Goal: Task Accomplishment & Management: Use online tool/utility

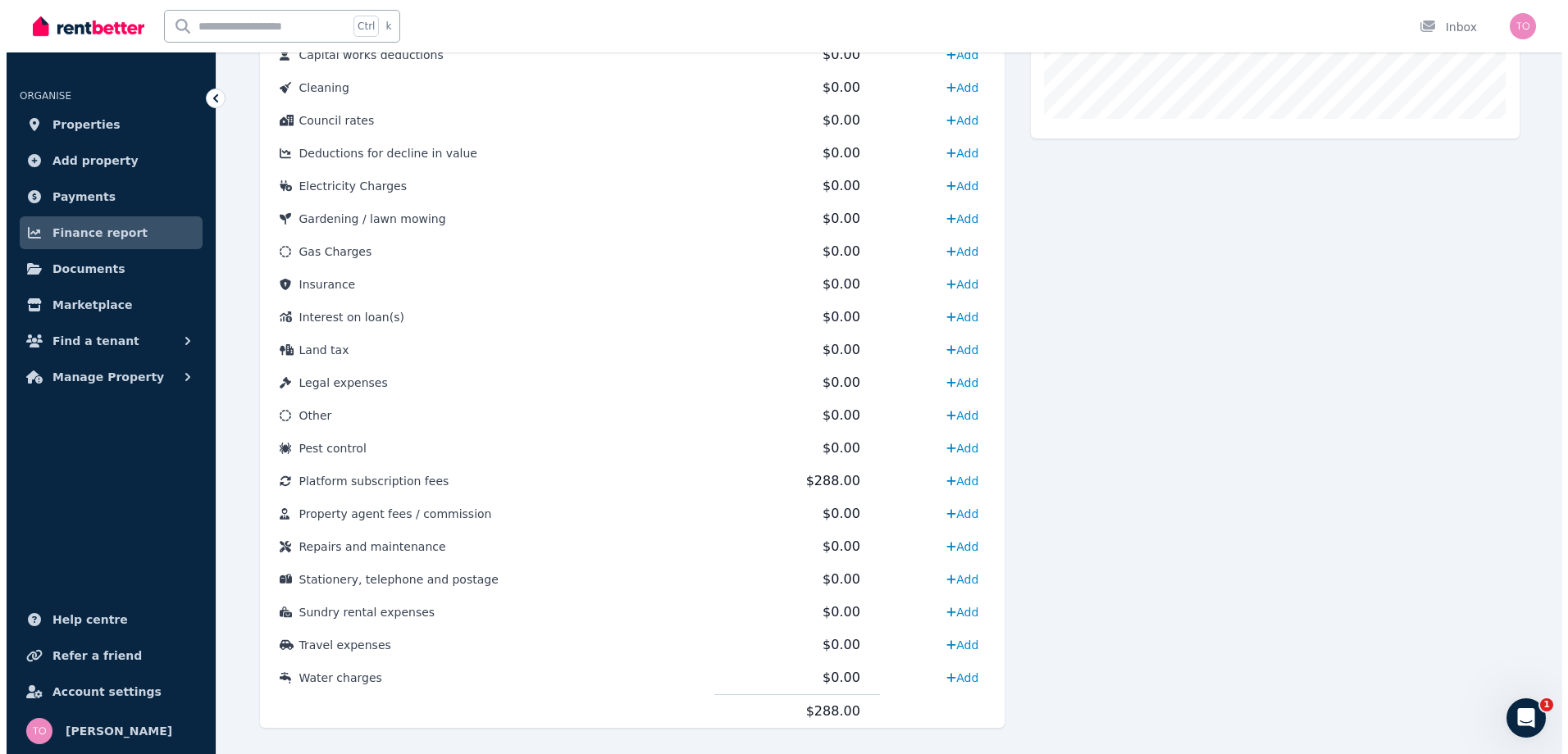
scroll to position [656, 0]
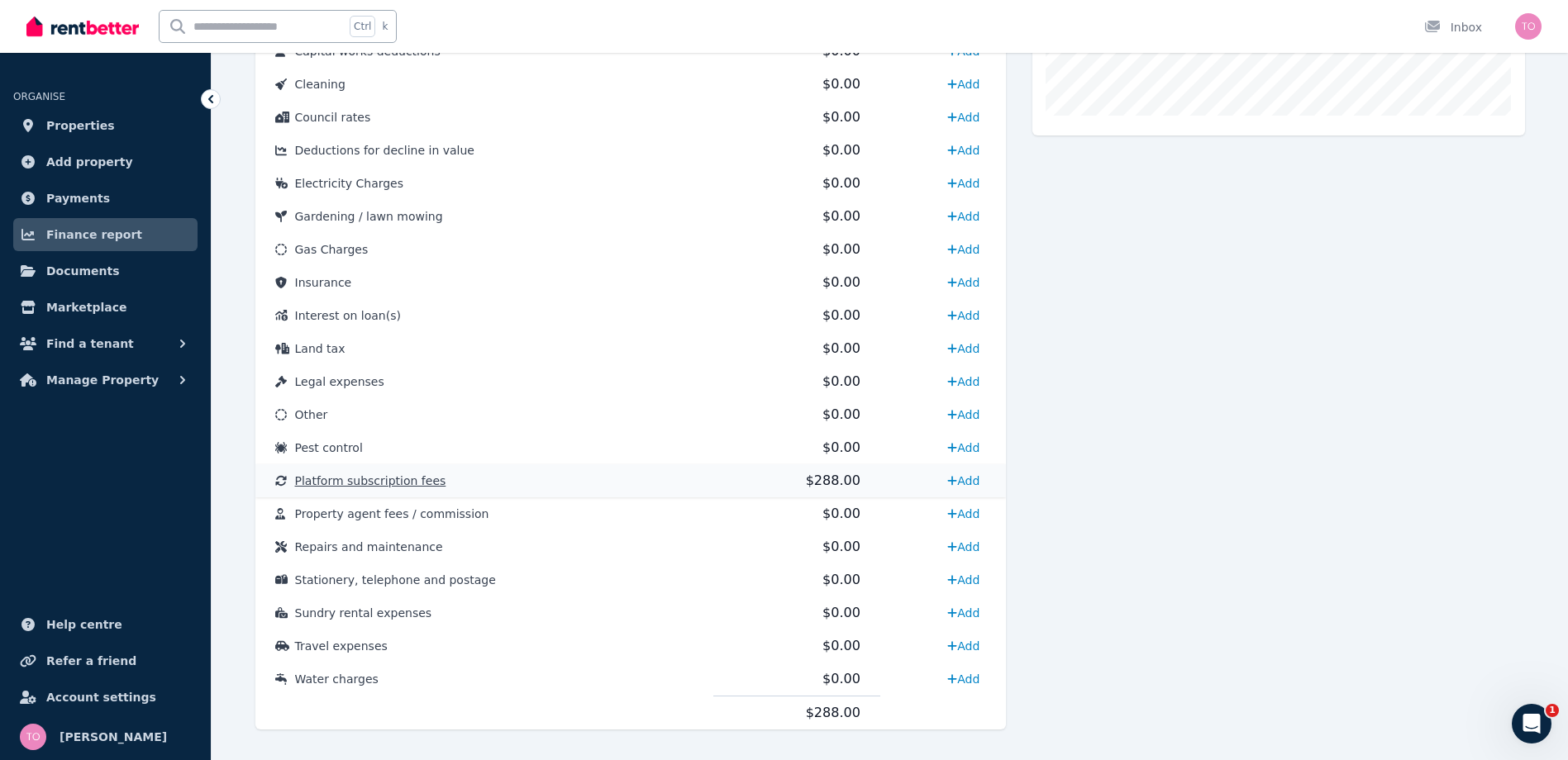
click at [403, 486] on span "Platform subscription fees" at bounding box center [370, 480] width 151 height 13
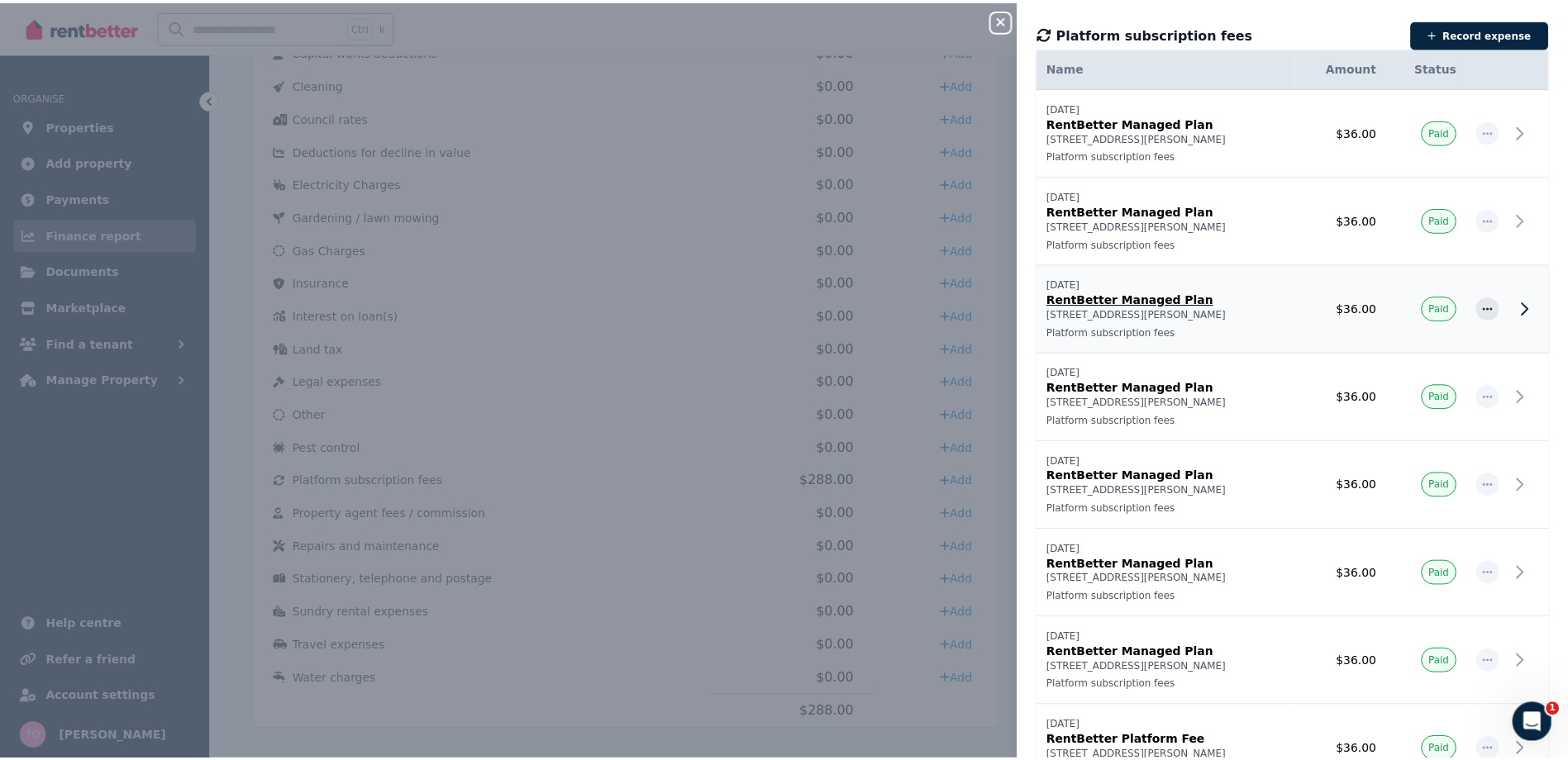
scroll to position [0, 0]
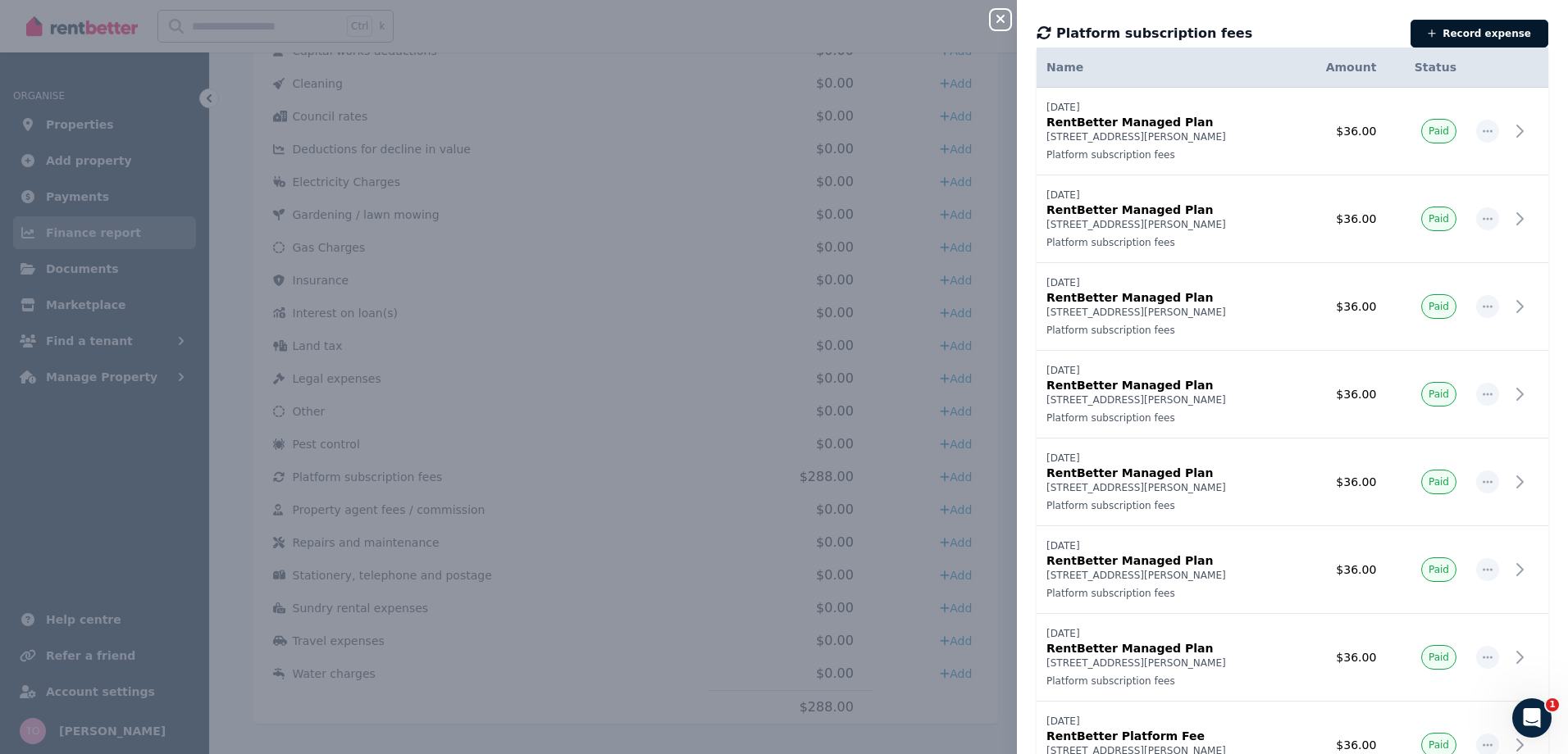
click at [1461, 31] on button "Record expense" at bounding box center [1480, 33] width 138 height 28
select select "**********"
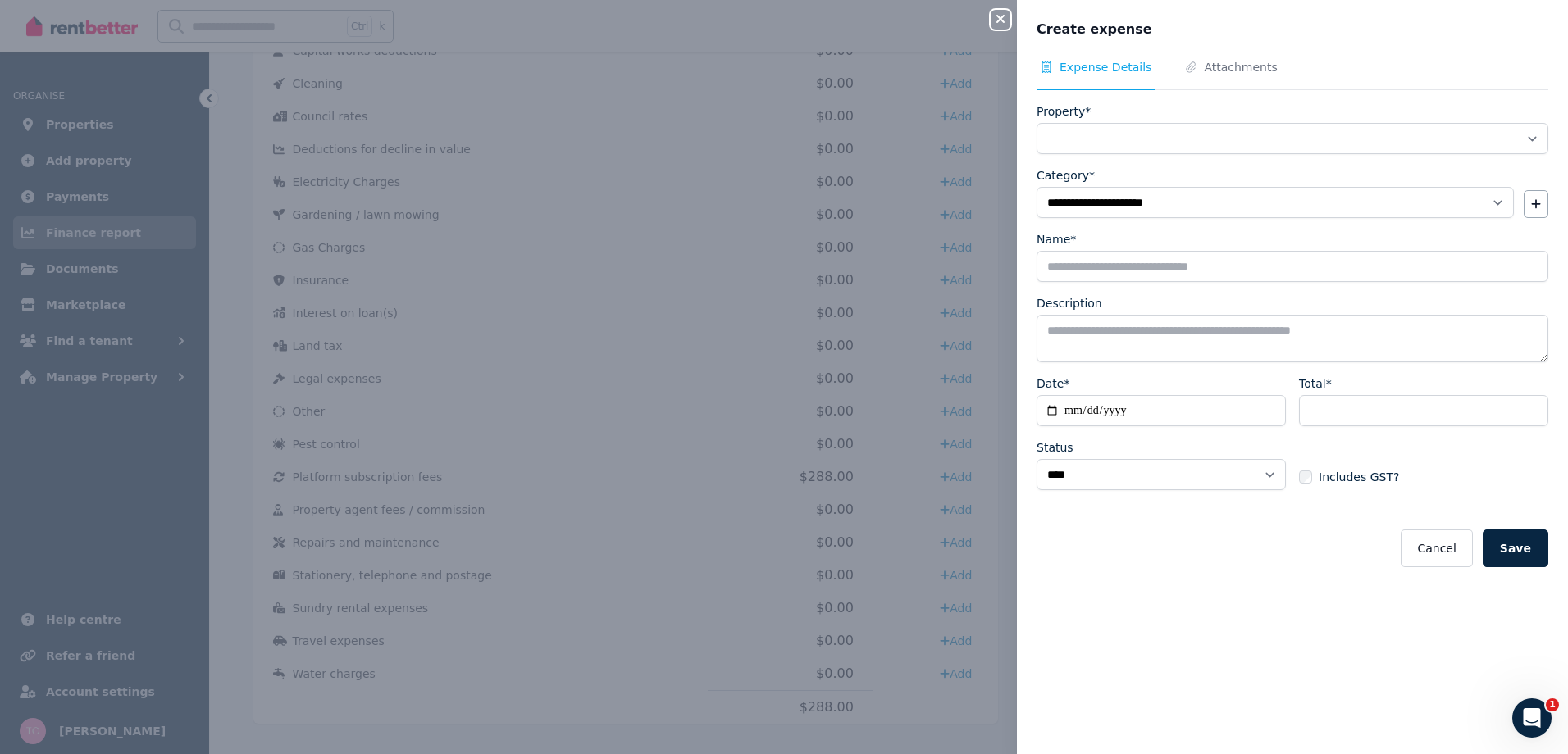
click at [998, 22] on icon "button" at bounding box center [1000, 18] width 8 height 8
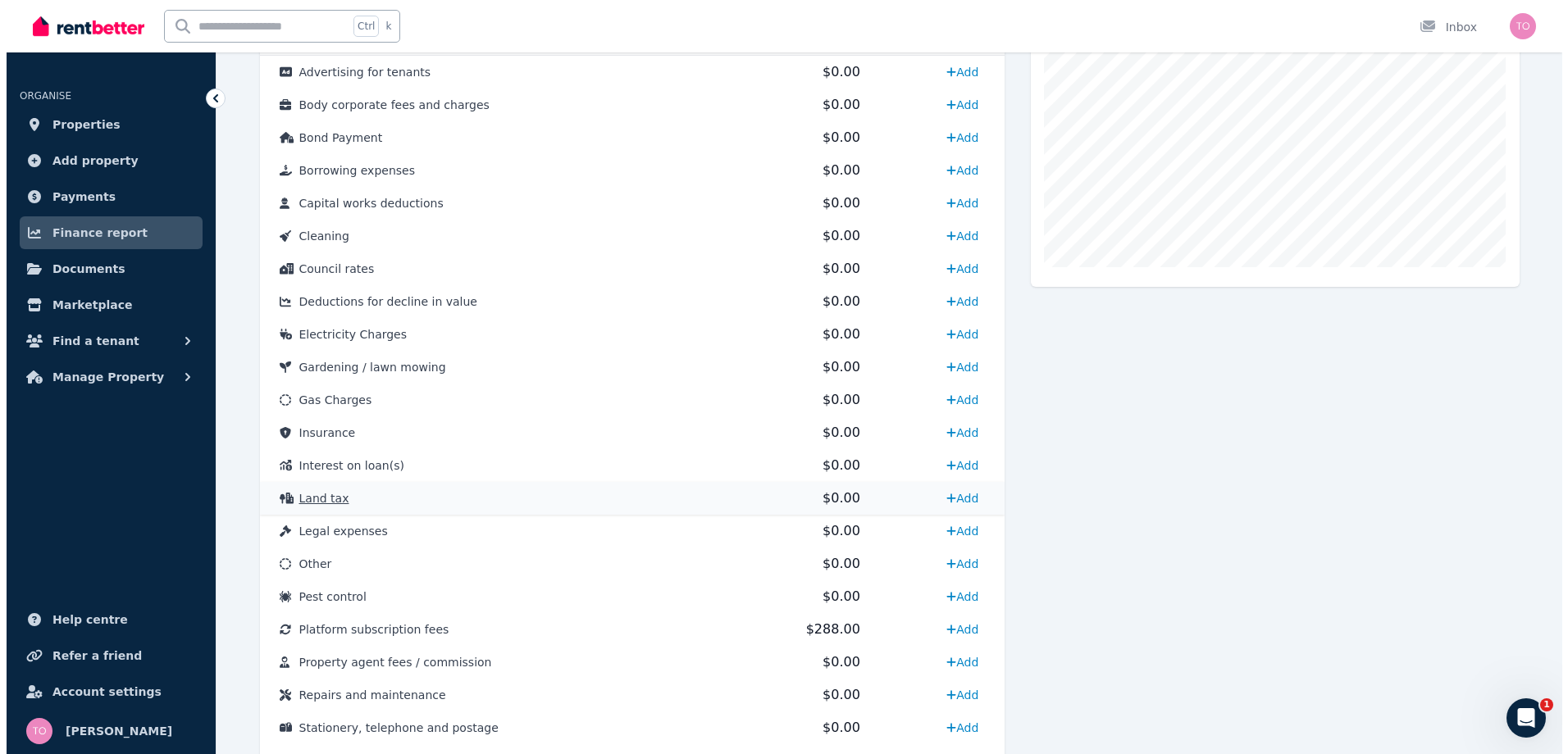
scroll to position [656, 0]
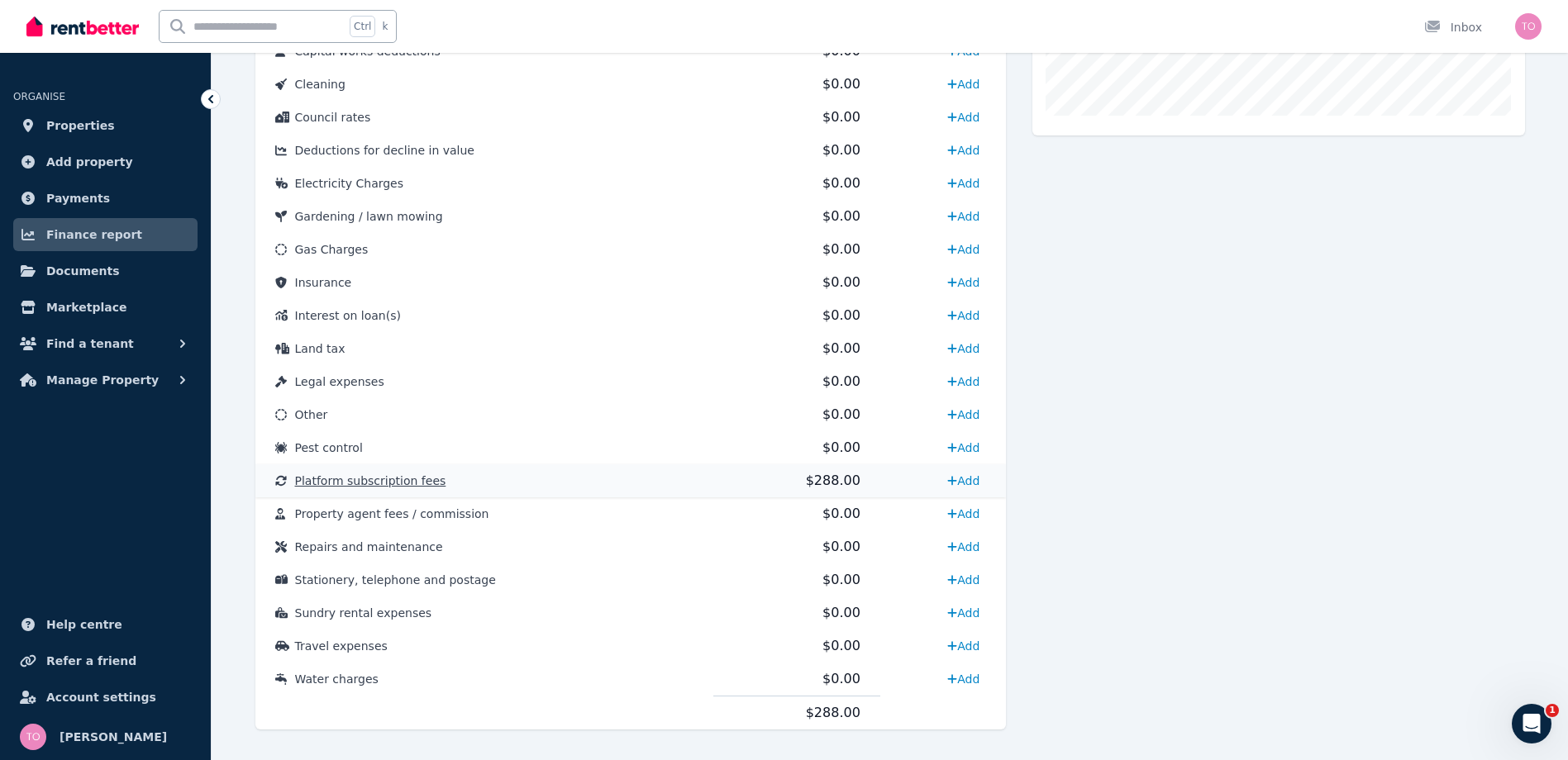
click at [399, 481] on span "Platform subscription fees" at bounding box center [370, 480] width 151 height 13
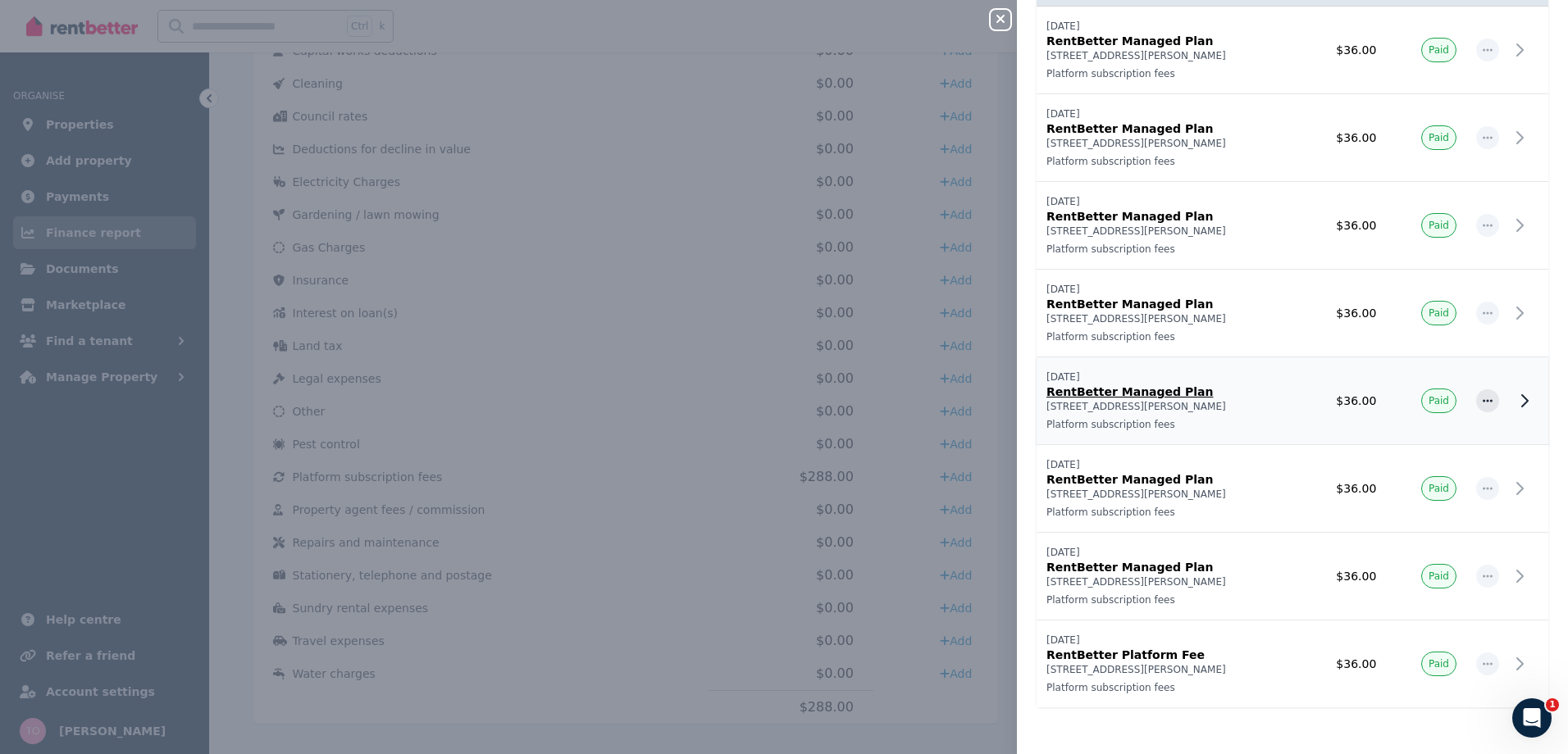
scroll to position [84, 0]
